Goal: Check status

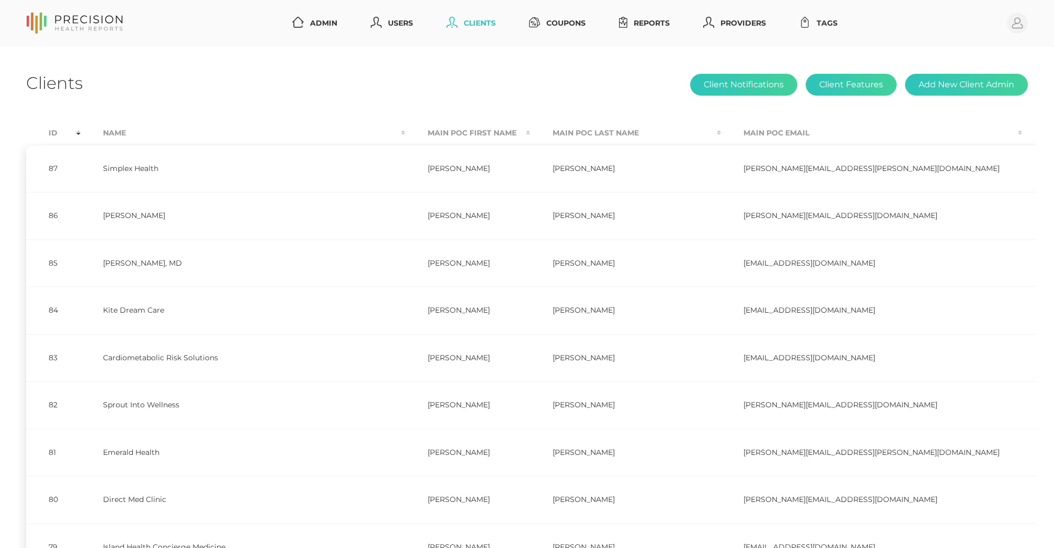
select select "75"
click at [651, 16] on link "Reports" at bounding box center [644, 23] width 59 height 19
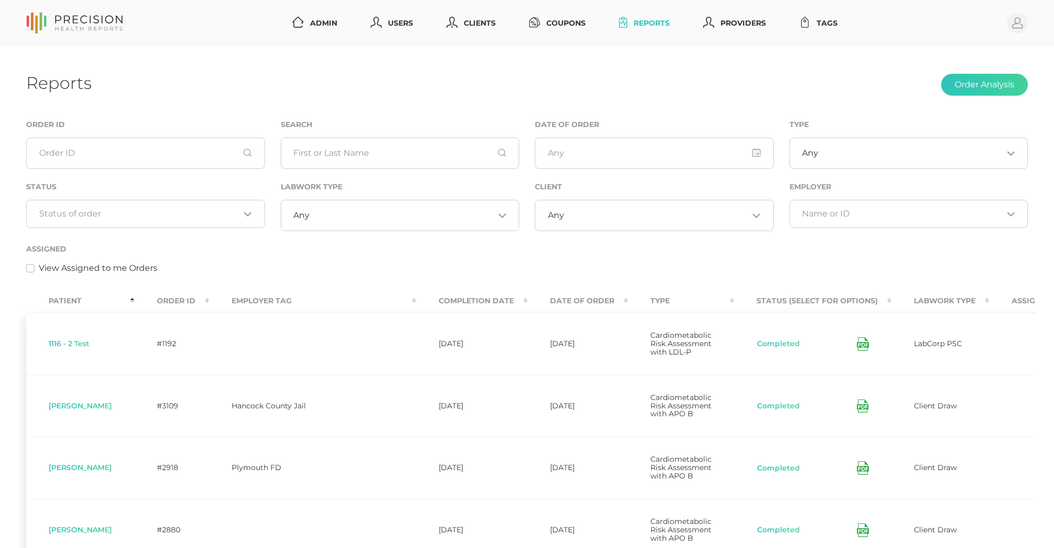
click at [416, 301] on th "Completion Date" at bounding box center [471, 301] width 111 height 24
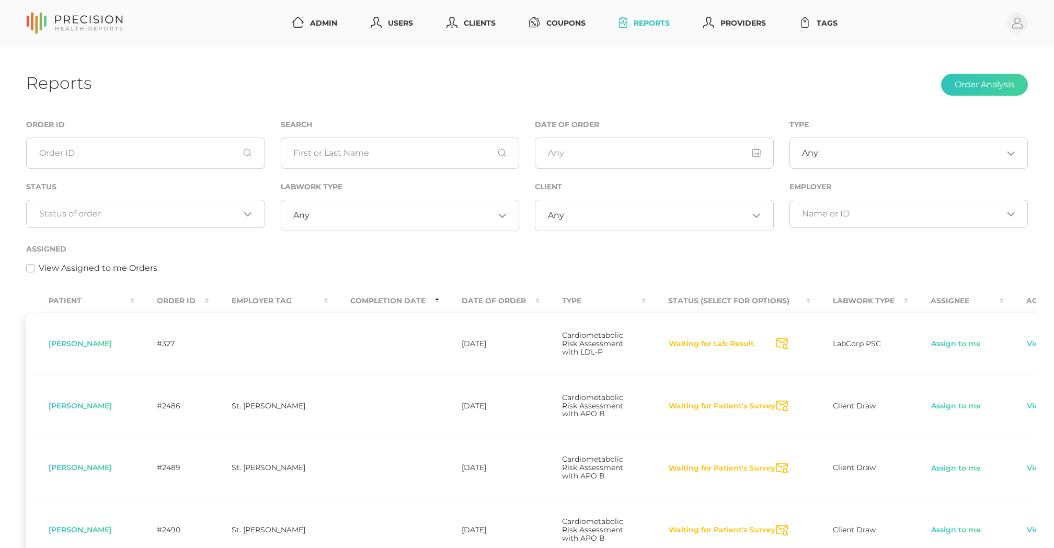
click at [393, 301] on th "Completion Date" at bounding box center [383, 301] width 111 height 24
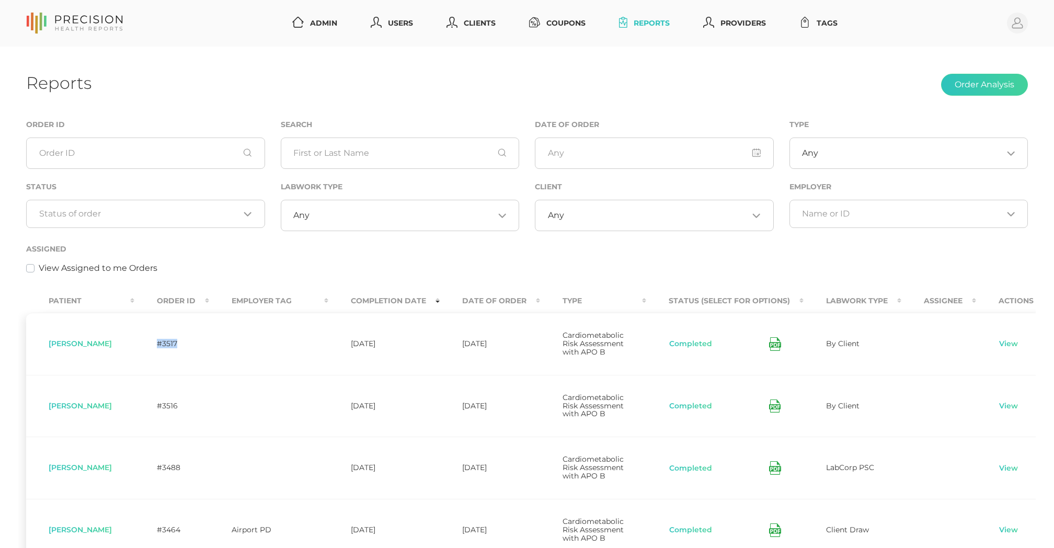
drag, startPoint x: 213, startPoint y: 346, endPoint x: 178, endPoint y: 346, distance: 35.0
click at [178, 346] on td "#3517" at bounding box center [171, 344] width 75 height 62
copy td "#3517"
